Goal: Task Accomplishment & Management: Use online tool/utility

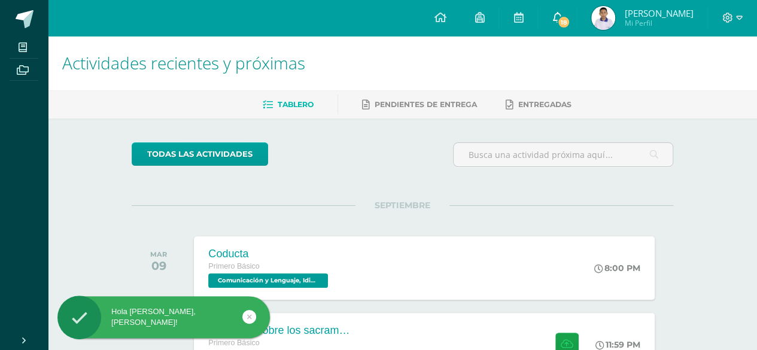
click at [570, 16] on span "18" at bounding box center [563, 22] width 13 height 13
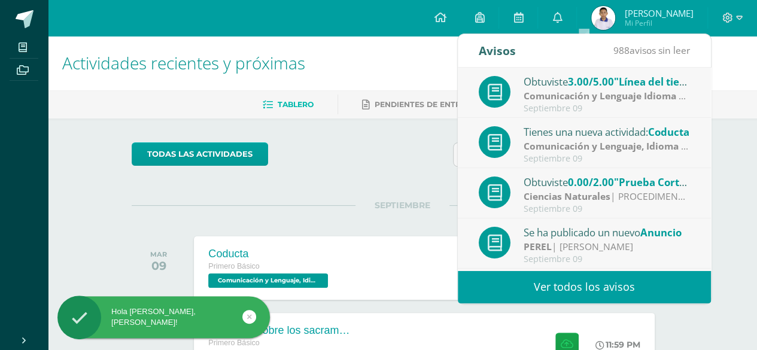
click at [632, 190] on div "Ciencias Naturales | PROCEDIMENTAL" at bounding box center [607, 197] width 166 height 14
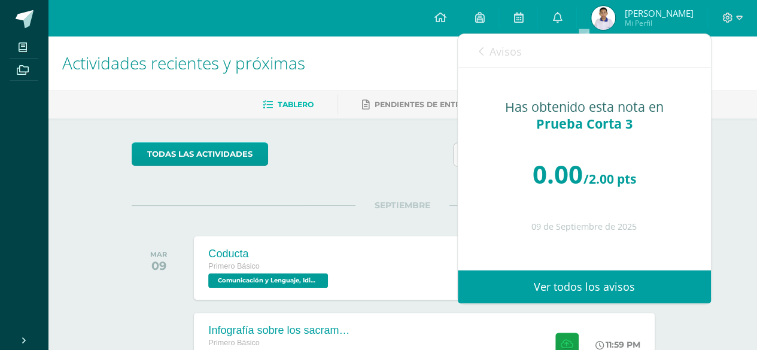
click at [473, 58] on div "Avisos 987 avisos sin leer Avisos" at bounding box center [584, 51] width 253 height 34
click at [504, 42] on link "Avisos" at bounding box center [500, 51] width 43 height 34
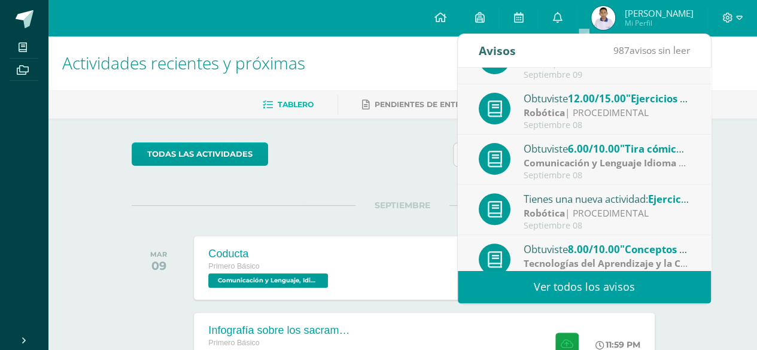
scroll to position [199, 0]
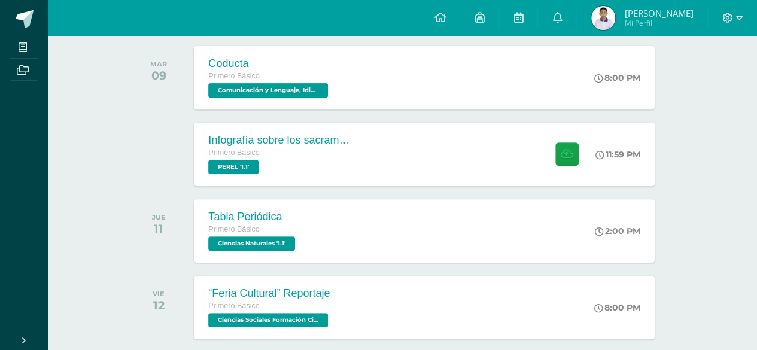
scroll to position [237, 0]
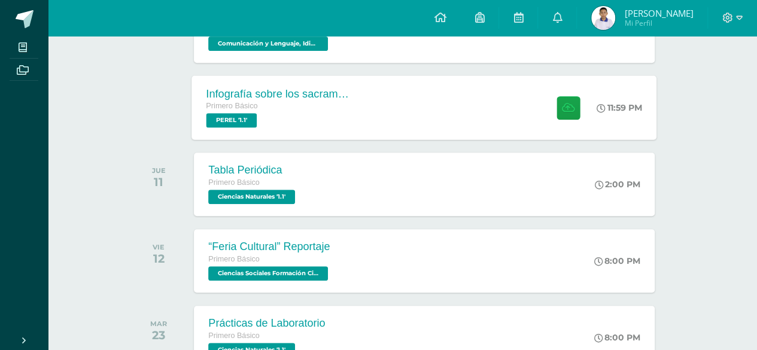
click at [449, 89] on div "Infografía sobre los sacramentos de iniciación Primero Básico [PERSON_NAME] '1.…" at bounding box center [424, 107] width 465 height 64
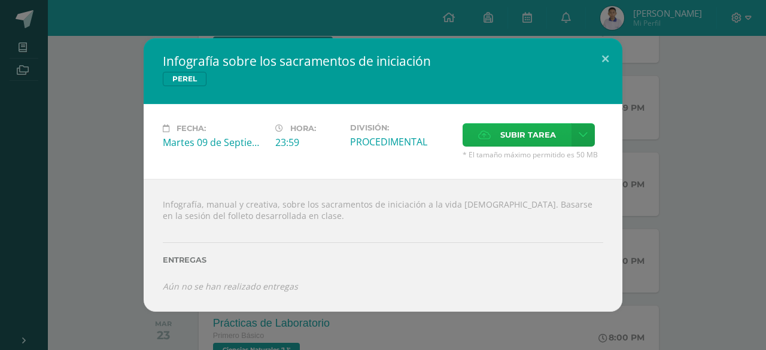
click at [504, 139] on span "Subir tarea" at bounding box center [528, 135] width 56 height 22
click at [0, 0] on input "Subir tarea" at bounding box center [0, 0] width 0 height 0
click at [603, 55] on button at bounding box center [605, 58] width 34 height 41
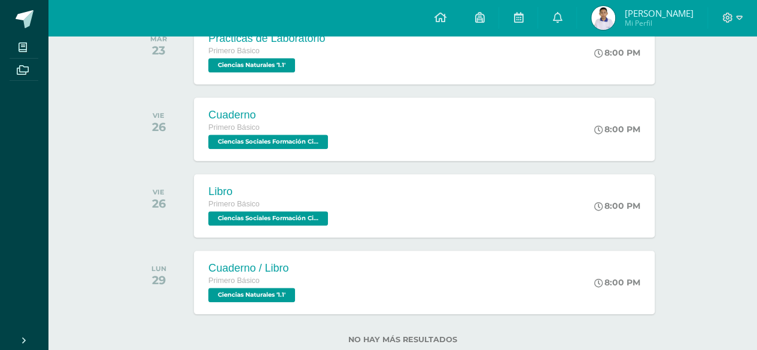
scroll to position [553, 0]
